Goal: Task Accomplishment & Management: Use online tool/utility

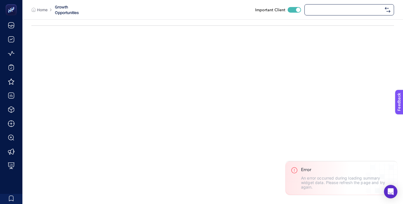
checkbox input "true"
click at [340, 8] on span "[DOMAIN_NAME]" at bounding box center [345, 10] width 75 height 4
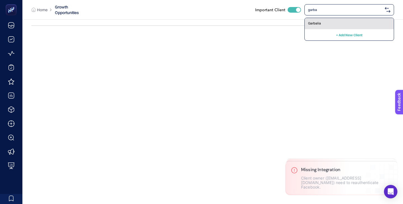
type input "garba"
click at [339, 22] on div "Garbalia" at bounding box center [349, 23] width 89 height 11
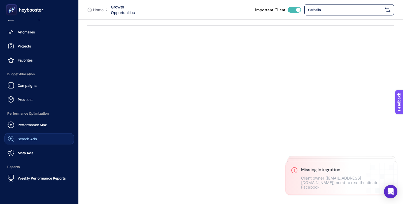
scroll to position [55, 0]
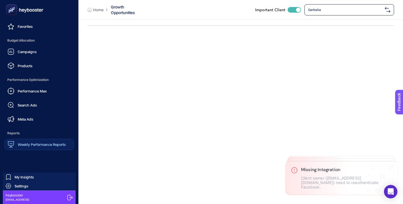
click at [51, 145] on span "Weekly Performance Reports" at bounding box center [42, 144] width 48 height 4
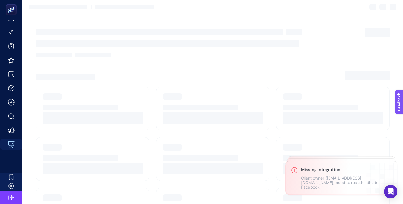
scroll to position [21, 0]
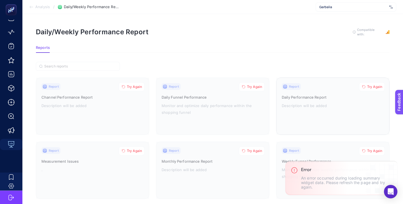
click at [331, 102] on div at bounding box center [333, 106] width 113 height 57
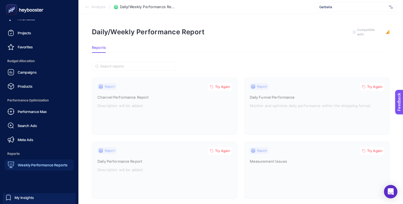
scroll to position [55, 0]
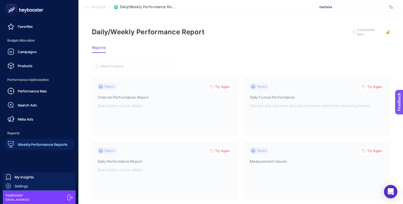
click at [32, 185] on link "Settings" at bounding box center [39, 185] width 73 height 9
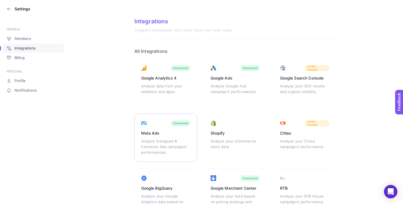
click at [155, 128] on div "Meta Ads Analyze Instagram & Facebook Ads campaigns’ performances. Connected" at bounding box center [166, 137] width 63 height 48
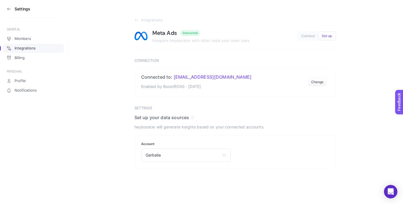
click at [7, 8] on icon at bounding box center [9, 9] width 4 height 4
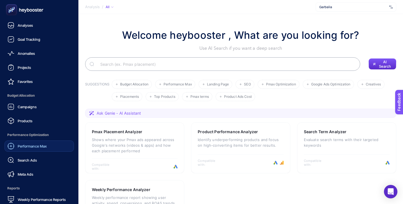
scroll to position [55, 0]
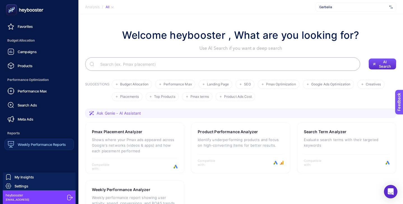
click at [44, 144] on span "Weekly Performance Reports" at bounding box center [42, 144] width 48 height 4
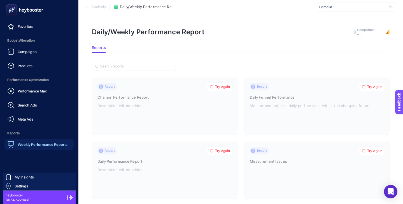
scroll to position [21, 0]
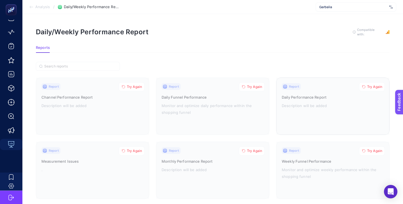
click at [319, 89] on div at bounding box center [333, 106] width 113 height 57
click at [344, 8] on span "Garbalia" at bounding box center [354, 7] width 68 height 4
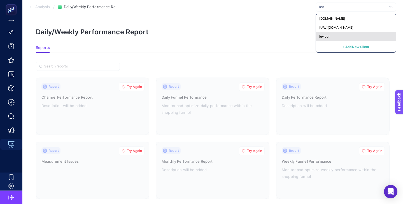
type input "levi"
click at [339, 35] on div "levidor" at bounding box center [356, 36] width 80 height 9
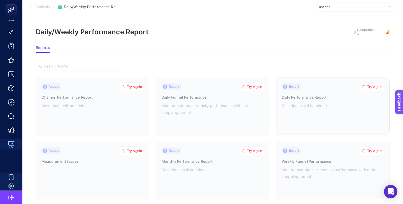
click at [313, 103] on div at bounding box center [333, 106] width 113 height 57
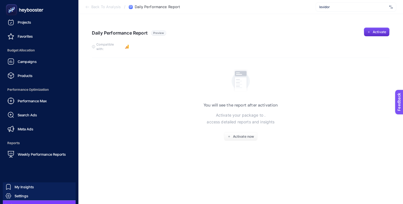
scroll to position [55, 0]
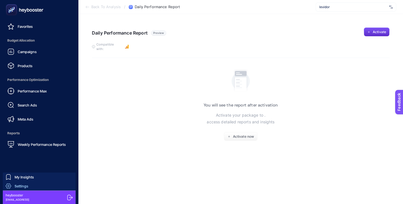
click at [34, 187] on link "Settings" at bounding box center [39, 185] width 73 height 9
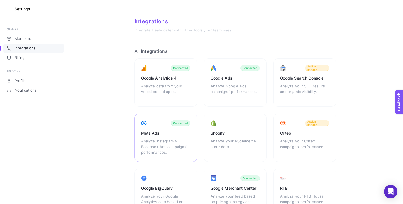
click at [135, 135] on div "Meta Ads Analyze Instagram & Facebook Ads campaigns’ performances. Connected" at bounding box center [166, 137] width 63 height 48
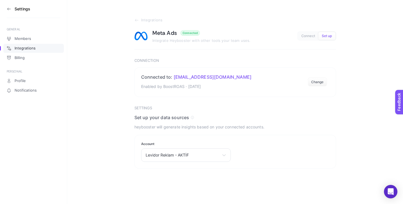
click at [9, 8] on icon at bounding box center [9, 9] width 4 height 4
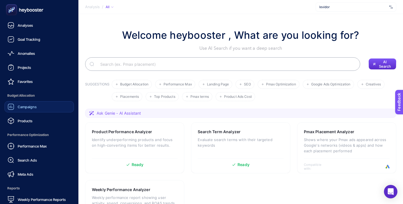
scroll to position [55, 0]
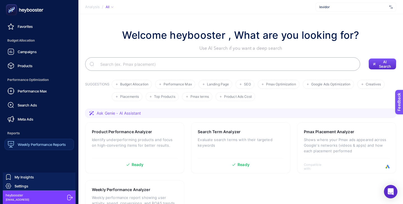
click at [45, 146] on span "Weekly Performance Reports" at bounding box center [42, 144] width 48 height 4
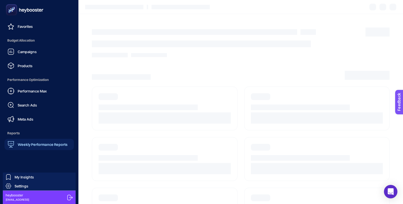
scroll to position [21, 0]
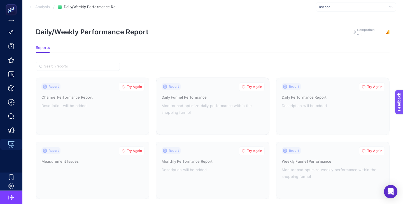
click at [253, 86] on span "Try Again" at bounding box center [254, 86] width 15 height 4
click at [372, 87] on span "Try Again" at bounding box center [375, 86] width 15 height 4
click at [256, 149] on span "Try Again" at bounding box center [254, 150] width 15 height 4
click at [332, 91] on div "Report Try Again Daily Performance Report Description will be added" at bounding box center [333, 106] width 102 height 46
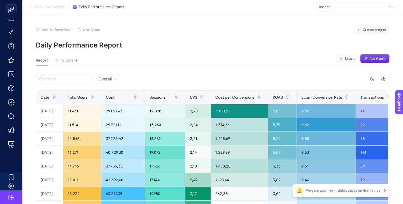
click at [332, 8] on span "levidor" at bounding box center [354, 7] width 68 height 4
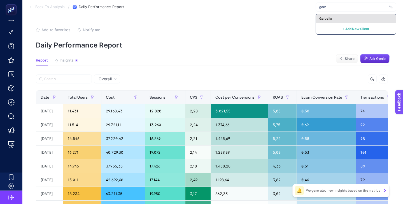
type input "garb"
click at [332, 17] on div "Garbalia" at bounding box center [356, 18] width 80 height 9
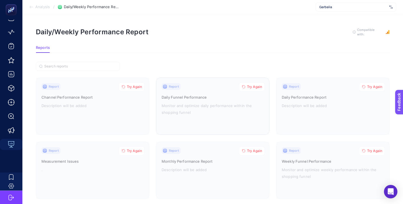
click at [244, 85] on icon "button" at bounding box center [243, 86] width 3 height 3
click at [374, 87] on span "Try Again" at bounding box center [375, 86] width 15 height 4
click at [248, 151] on span "Try Again" at bounding box center [254, 150] width 15 height 4
click at [311, 87] on div "Report Try Again" at bounding box center [333, 86] width 102 height 7
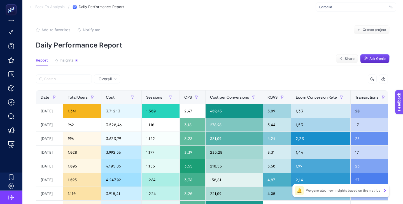
click at [347, 7] on span "Garbalia" at bounding box center [354, 7] width 68 height 4
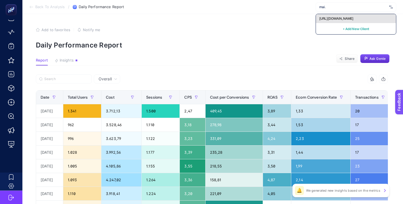
type input "mai."
click at [353, 15] on div "[URL][DOMAIN_NAME]" at bounding box center [356, 18] width 80 height 9
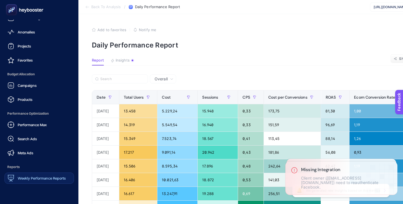
click at [40, 180] on div "Weekly Performance Reports" at bounding box center [37, 177] width 58 height 7
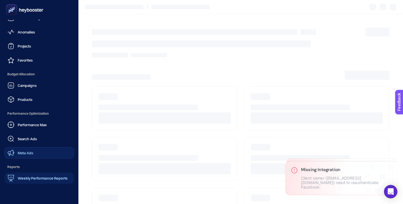
scroll to position [55, 0]
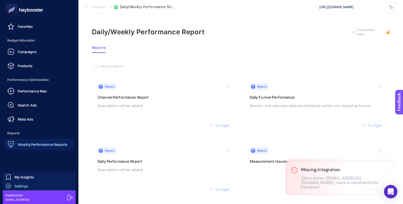
click at [38, 187] on link "Settings" at bounding box center [39, 185] width 73 height 9
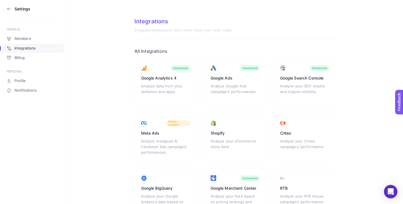
click at [147, 129] on div "Meta Ads Analyze Instagram & Facebook Ads campaigns’ performances. Action needed" at bounding box center [166, 137] width 63 height 48
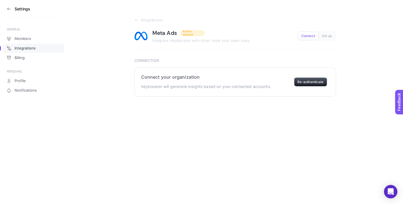
click at [311, 87] on section "Connect your organization heybooster will generate insights based on your conne…" at bounding box center [236, 81] width 202 height 29
click at [307, 80] on button "Re-authenticate" at bounding box center [310, 81] width 33 height 9
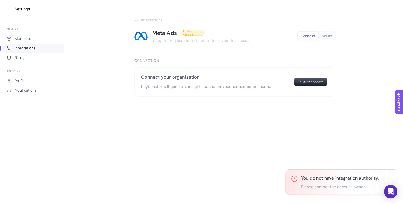
click at [259, 133] on div "Settings GENERAL Members Integrations Billing PERSONAL Profile Notifications In…" at bounding box center [201, 102] width 403 height 204
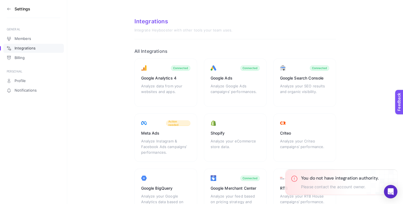
click at [10, 11] on icon at bounding box center [9, 9] width 4 height 4
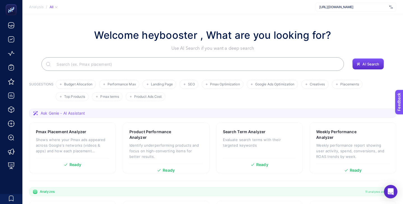
click at [355, 8] on span "[URL][DOMAIN_NAME]" at bounding box center [354, 7] width 68 height 4
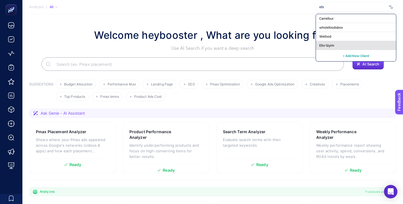
type input "efo"
click at [344, 44] on div "Efor Giyim" at bounding box center [356, 45] width 80 height 9
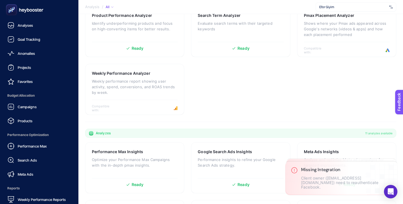
scroll to position [55, 0]
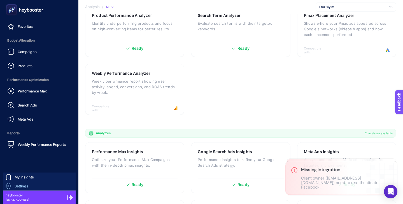
click at [49, 184] on link "Settings" at bounding box center [39, 185] width 73 height 9
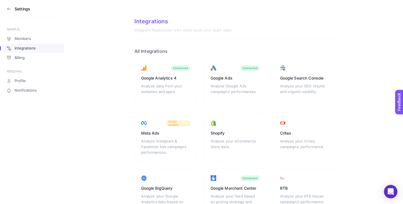
click at [8, 4] on section "Settings" at bounding box center [34, 9] width 54 height 18
click at [9, 8] on icon at bounding box center [9, 9] width 4 height 4
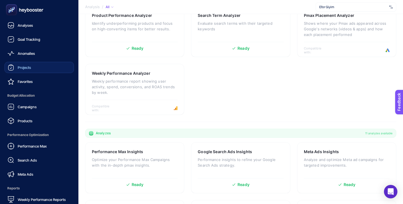
scroll to position [55, 0]
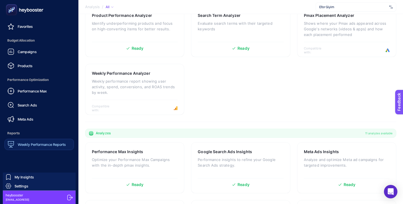
click at [46, 144] on span "Weekly Performance Reports" at bounding box center [42, 144] width 48 height 4
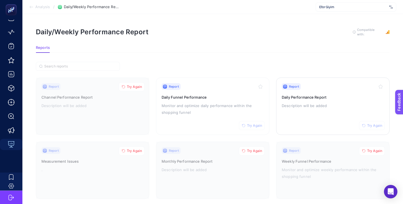
click at [361, 112] on div "Report Try Again Daily Performance Report Description will be added" at bounding box center [333, 106] width 102 height 46
click at [211, 113] on p "Monitor and optimize daily performance within the shopping funnel" at bounding box center [213, 108] width 102 height 13
click at [330, 7] on span "Efor Giyim" at bounding box center [354, 7] width 68 height 4
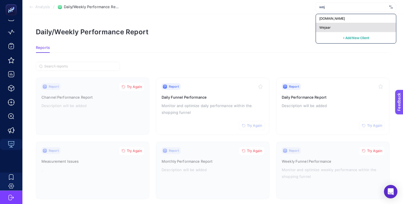
type input "wej"
click at [331, 27] on div "Wejaar" at bounding box center [356, 27] width 80 height 9
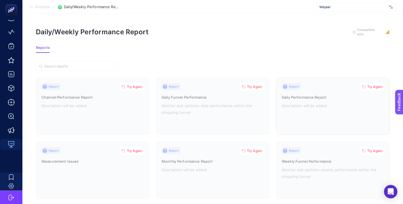
click at [377, 87] on span "Try Again" at bounding box center [375, 86] width 15 height 4
click at [327, 87] on div "Report Try Again" at bounding box center [333, 86] width 102 height 7
